Goal: Check status: Check status

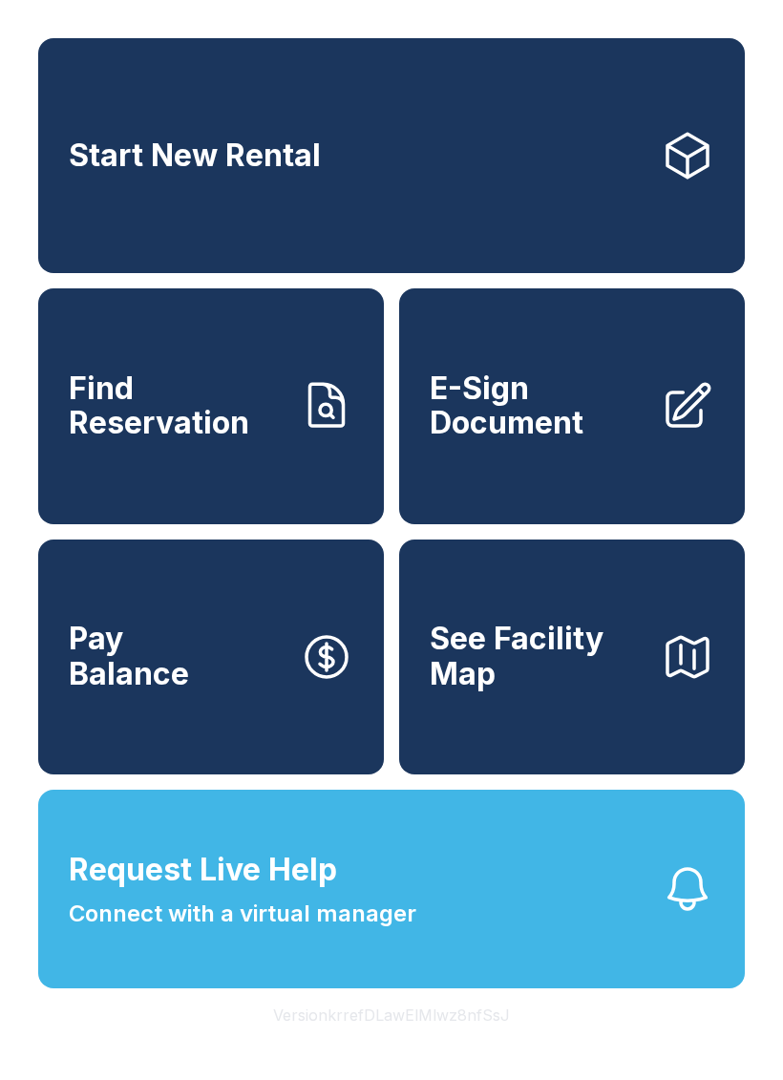
click at [671, 915] on icon "button" at bounding box center [687, 888] width 53 height 53
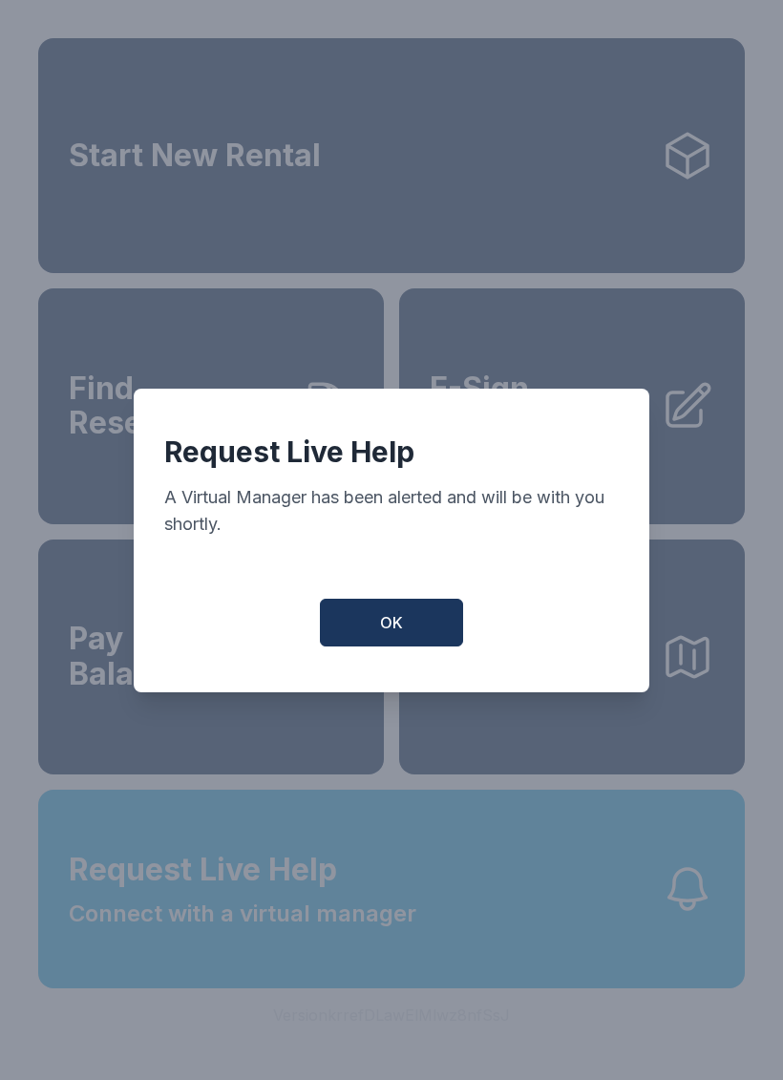
click at [435, 636] on button "OK" at bounding box center [391, 623] width 143 height 48
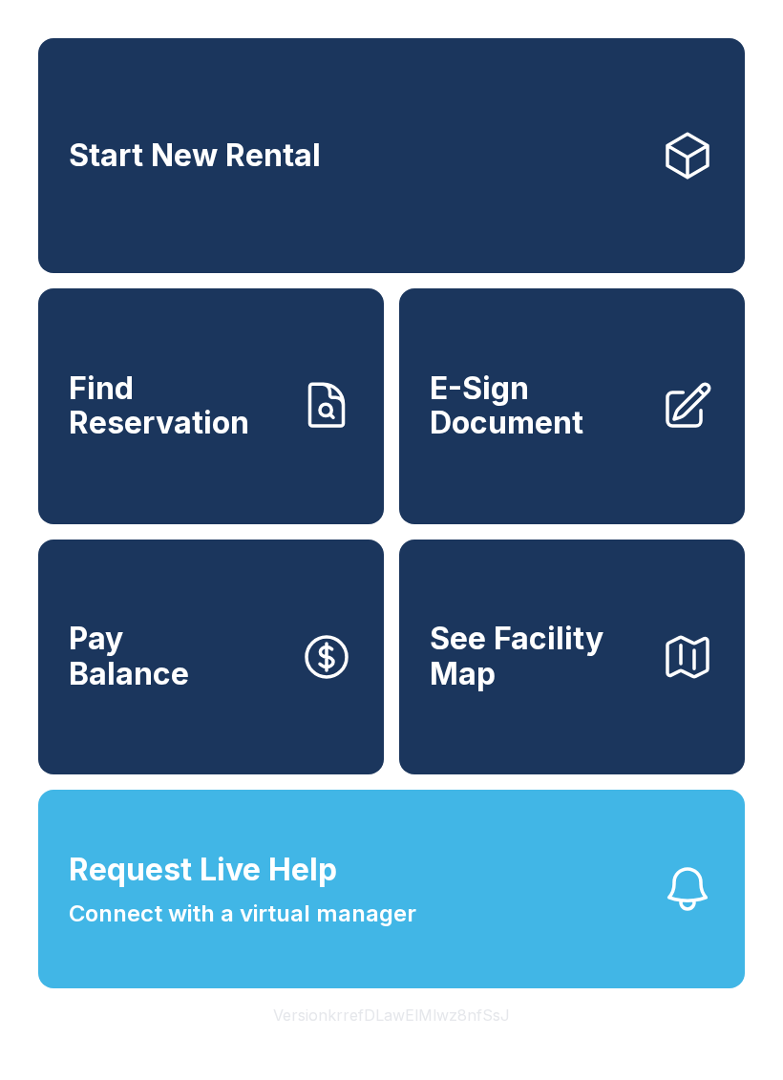
click at [244, 467] on link "Find Reservation" at bounding box center [211, 405] width 346 height 235
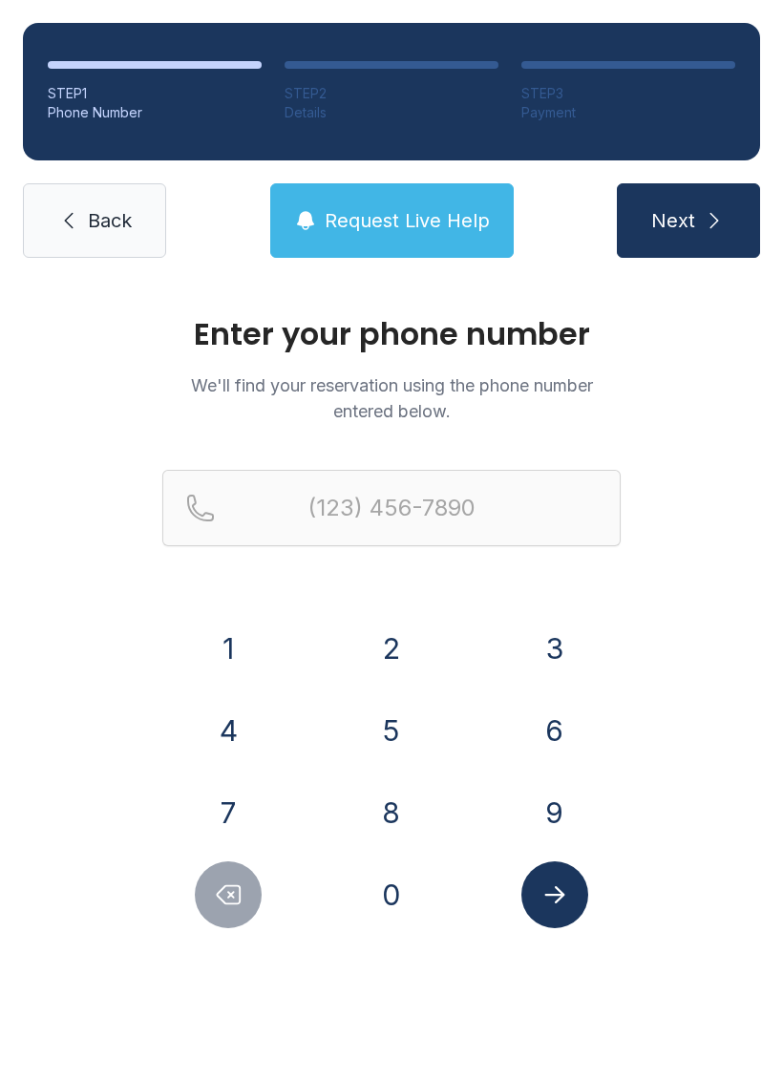
click at [400, 798] on button "8" at bounding box center [391, 812] width 67 height 67
click at [244, 659] on button "1" at bounding box center [228, 648] width 67 height 67
click at [221, 721] on button "4" at bounding box center [228, 730] width 67 height 67
click at [409, 720] on button "5" at bounding box center [391, 730] width 67 height 67
click at [250, 810] on button "7" at bounding box center [228, 812] width 67 height 67
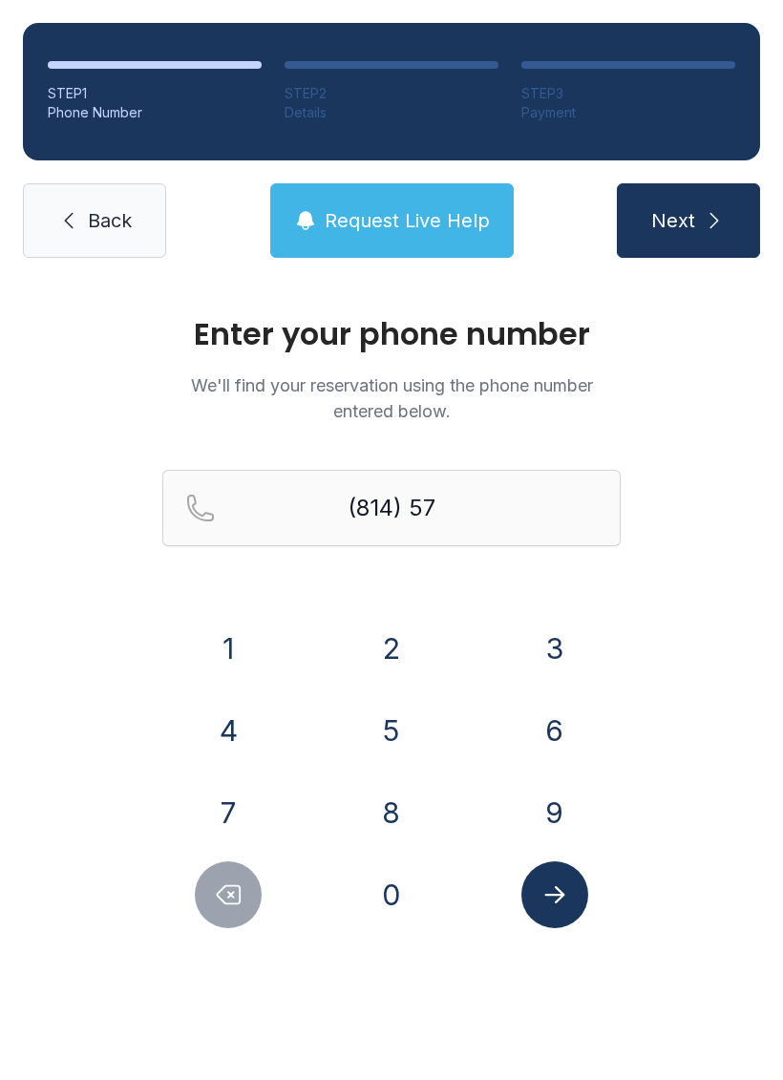
click at [250, 647] on button "1" at bounding box center [228, 648] width 67 height 67
click at [384, 879] on button "0" at bounding box center [391, 894] width 67 height 67
click at [542, 638] on button "3" at bounding box center [554, 648] width 67 height 67
click at [552, 719] on button "6" at bounding box center [554, 730] width 67 height 67
click at [393, 657] on button "2" at bounding box center [391, 648] width 67 height 67
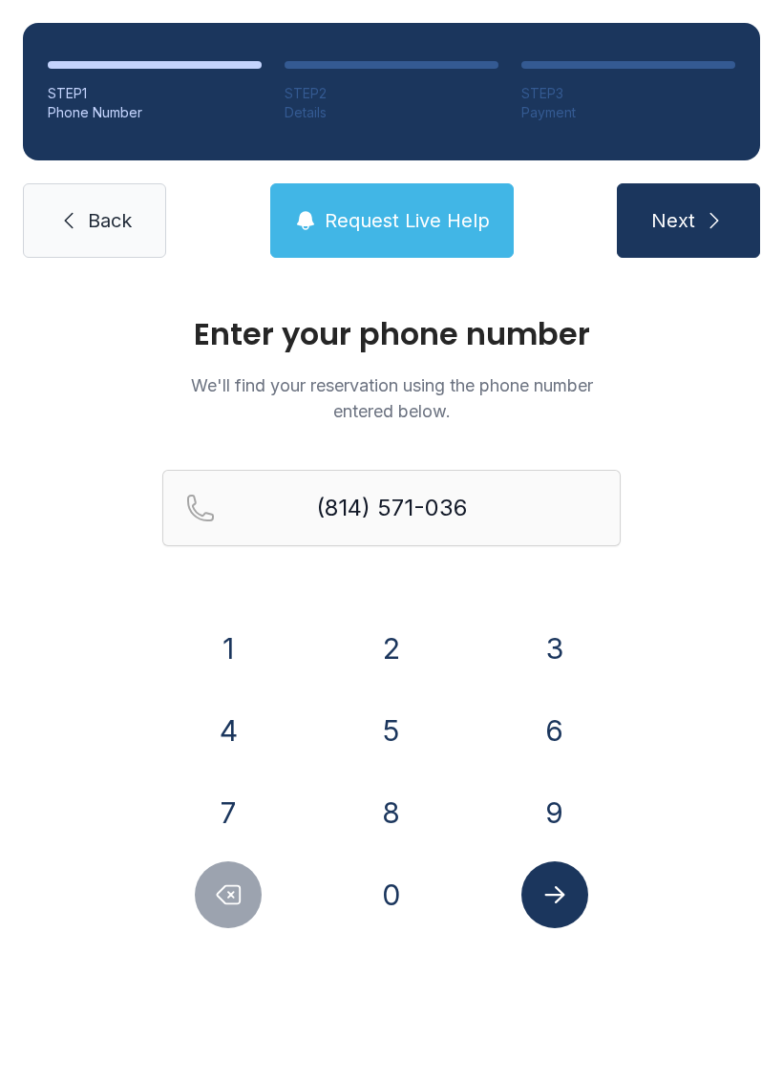
type input "[PHONE_NUMBER]"
click at [540, 888] on icon "Submit lookup form" at bounding box center [554, 894] width 29 height 29
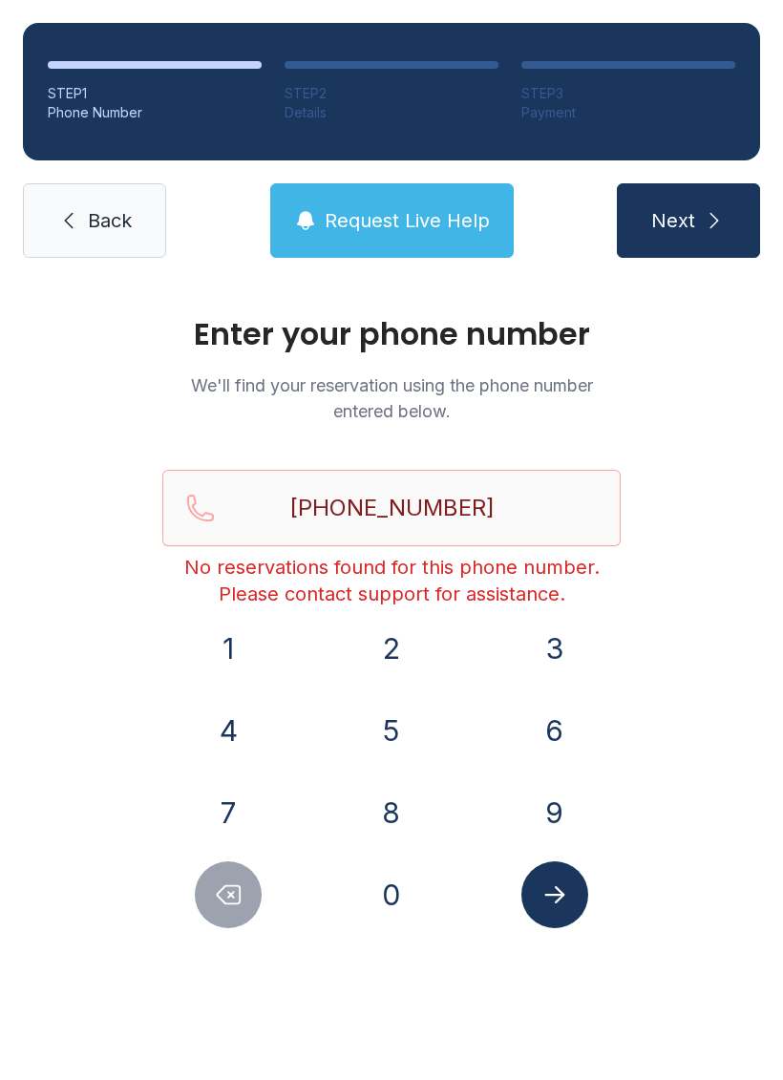
click at [107, 217] on span "Back" at bounding box center [110, 220] width 44 height 27
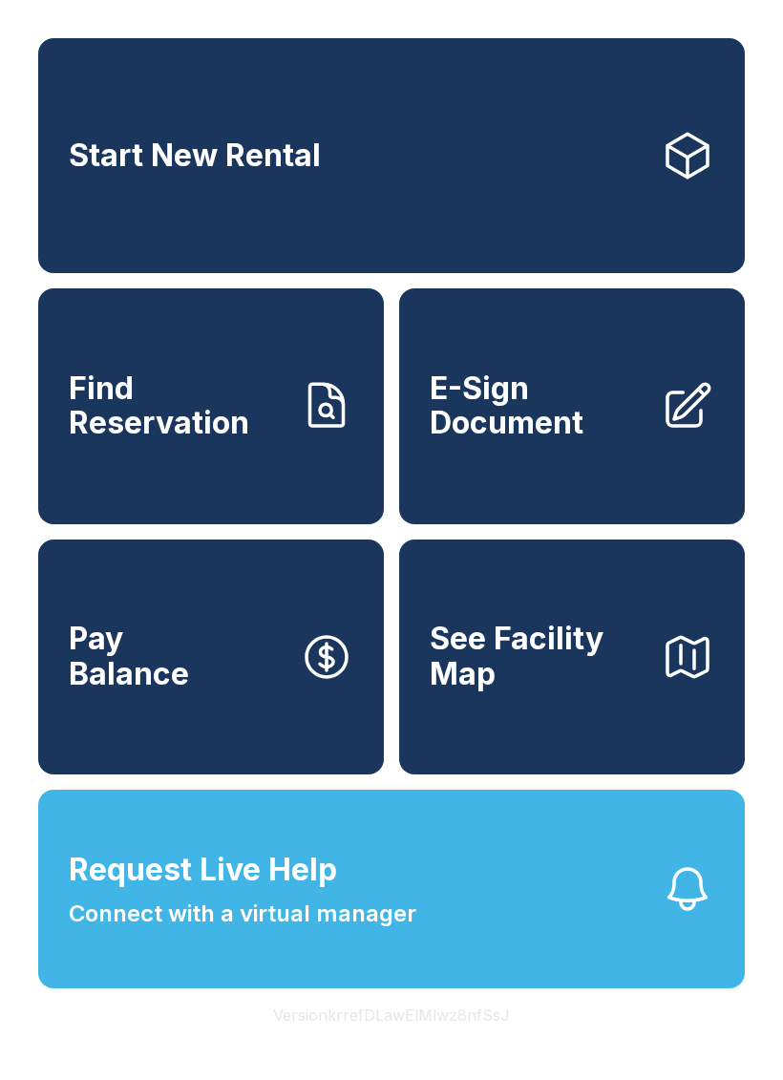
click at [98, 239] on link "Start New Rental" at bounding box center [391, 155] width 706 height 235
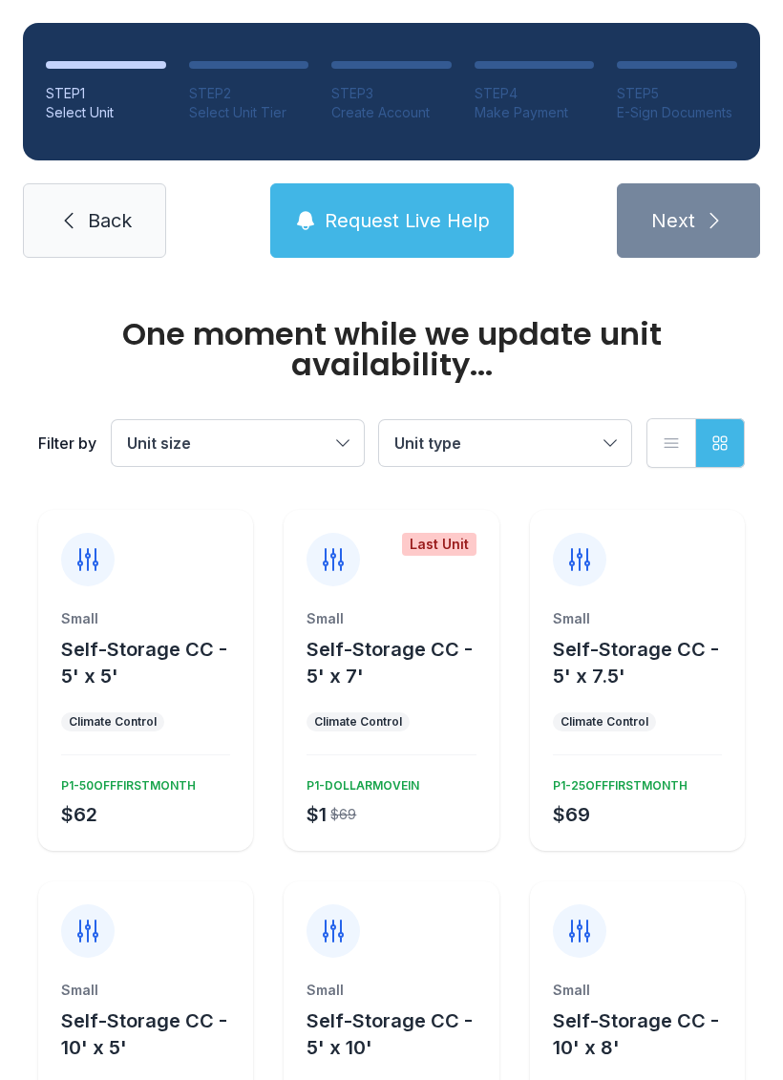
click at [89, 237] on link "Back" at bounding box center [94, 220] width 143 height 74
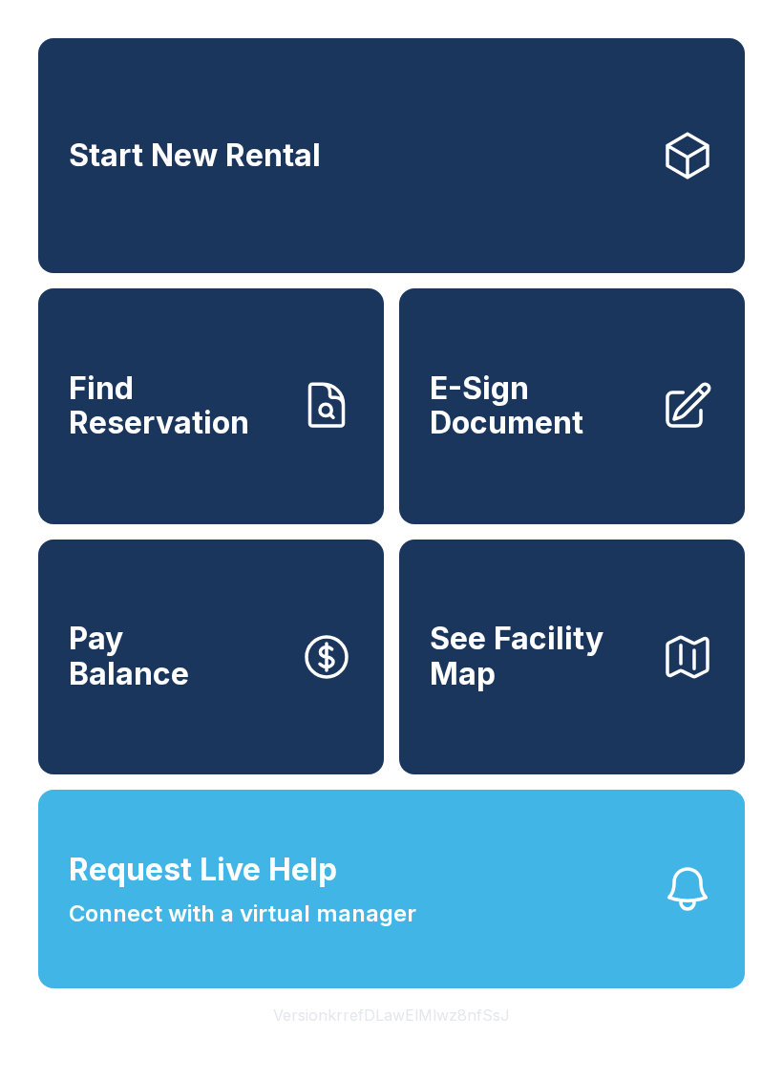
click at [284, 404] on link "Find Reservation" at bounding box center [211, 405] width 346 height 235
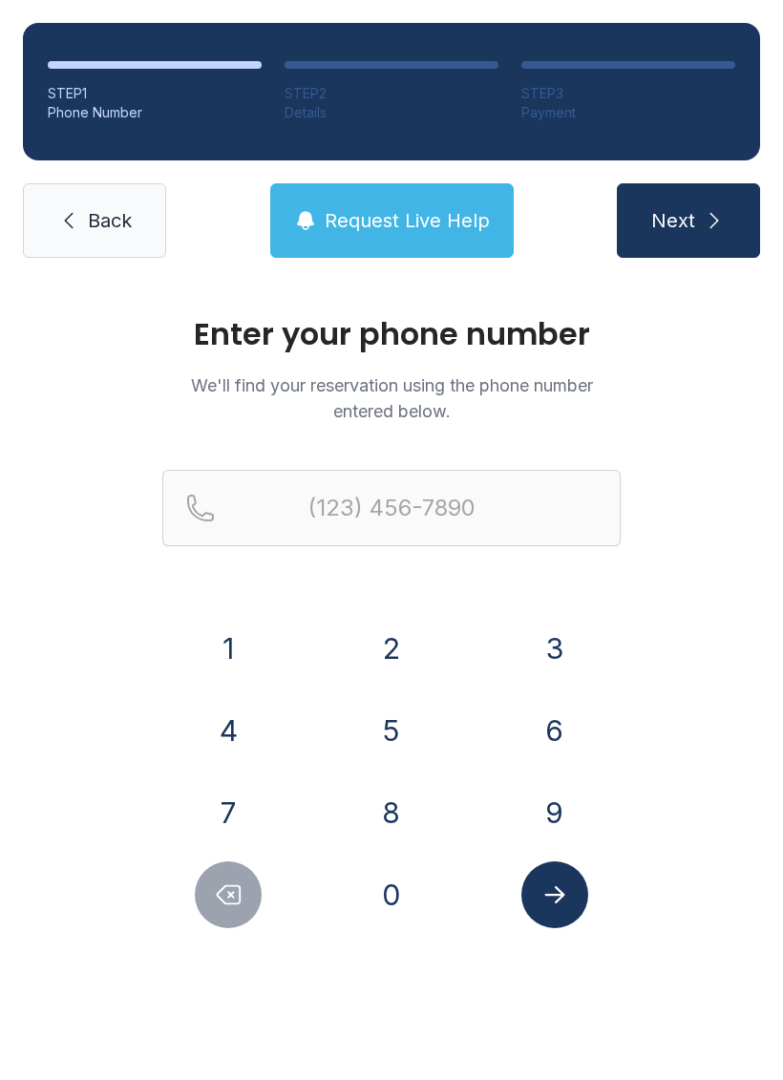
click at [390, 817] on button "8" at bounding box center [391, 812] width 67 height 67
click at [247, 650] on button "1" at bounding box center [228, 648] width 67 height 67
click at [220, 756] on button "4" at bounding box center [228, 730] width 67 height 67
click at [383, 734] on button "5" at bounding box center [391, 730] width 67 height 67
click at [226, 818] on button "7" at bounding box center [228, 812] width 67 height 67
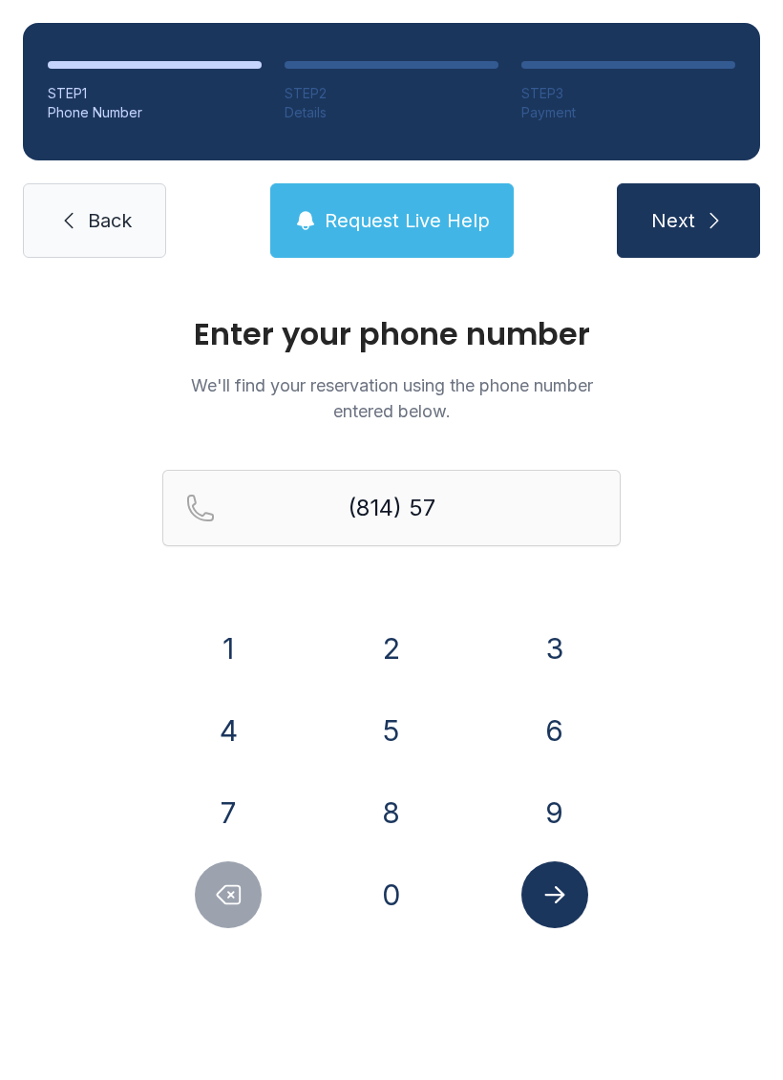
click at [236, 640] on button "1" at bounding box center [228, 648] width 67 height 67
click at [388, 898] on button "0" at bounding box center [391, 894] width 67 height 67
click at [552, 647] on button "3" at bounding box center [554, 648] width 67 height 67
click at [540, 740] on button "6" at bounding box center [554, 730] width 67 height 67
click at [404, 633] on button "2" at bounding box center [391, 648] width 67 height 67
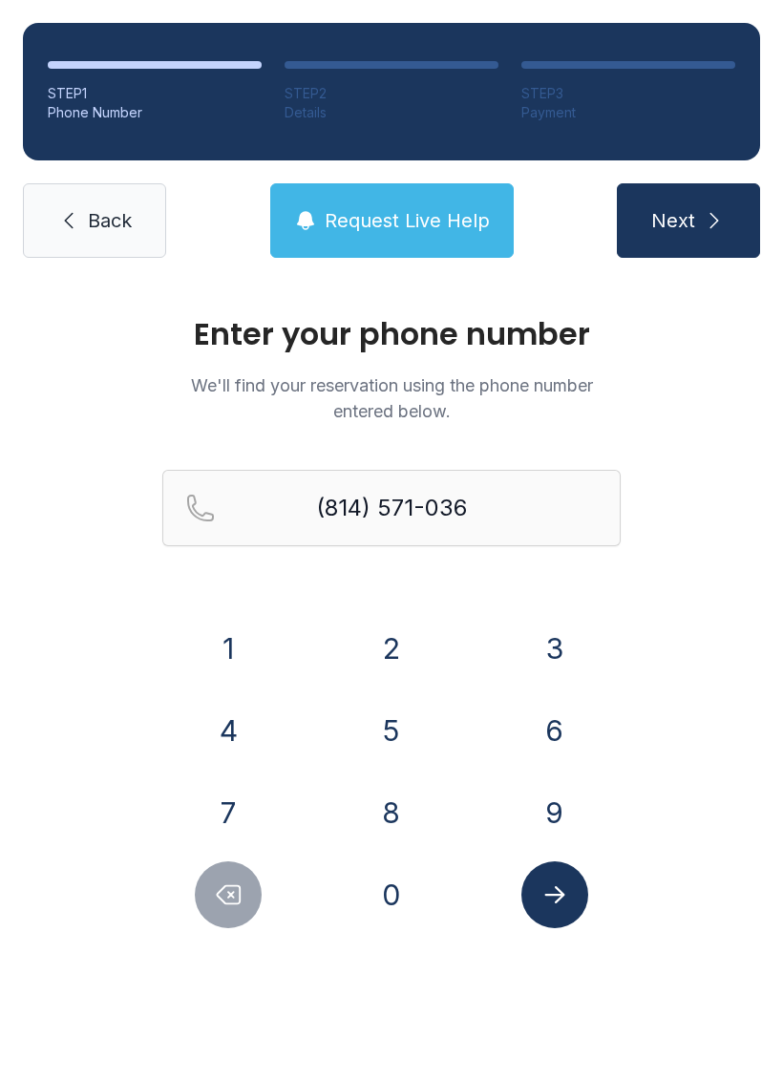
type input "[PHONE_NUMBER]"
click at [547, 863] on button "Submit lookup form" at bounding box center [554, 894] width 67 height 67
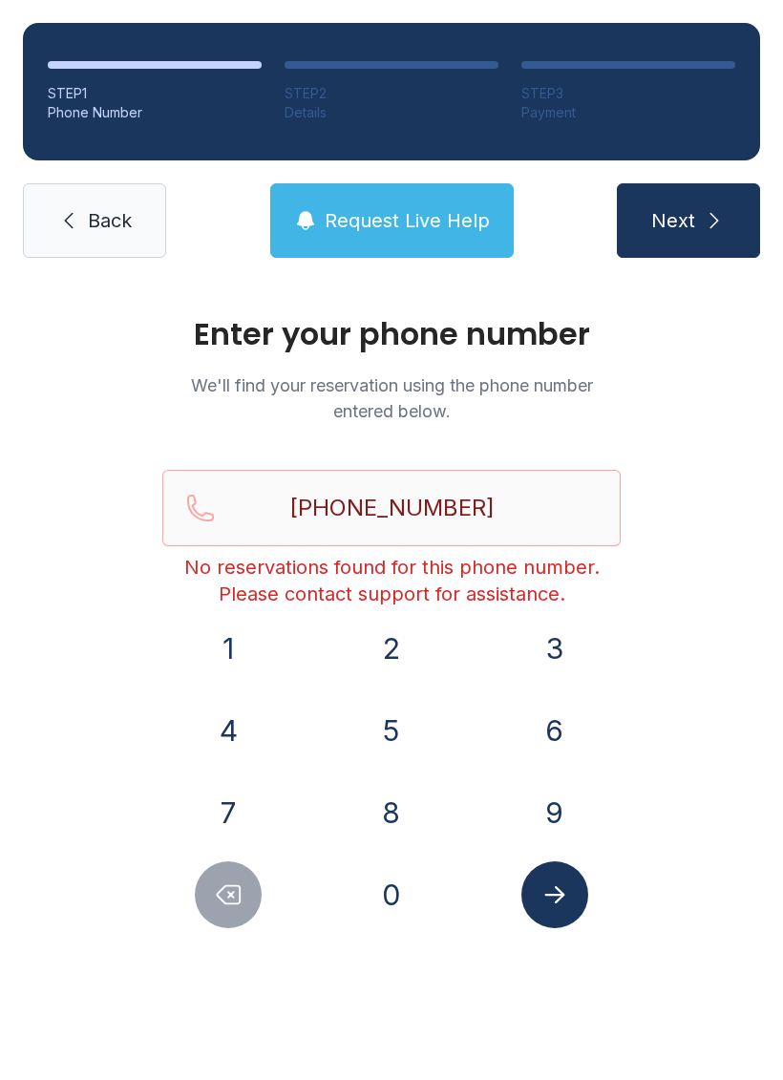
click at [94, 228] on span "Back" at bounding box center [110, 220] width 44 height 27
